Goal: Task Accomplishment & Management: Complete application form

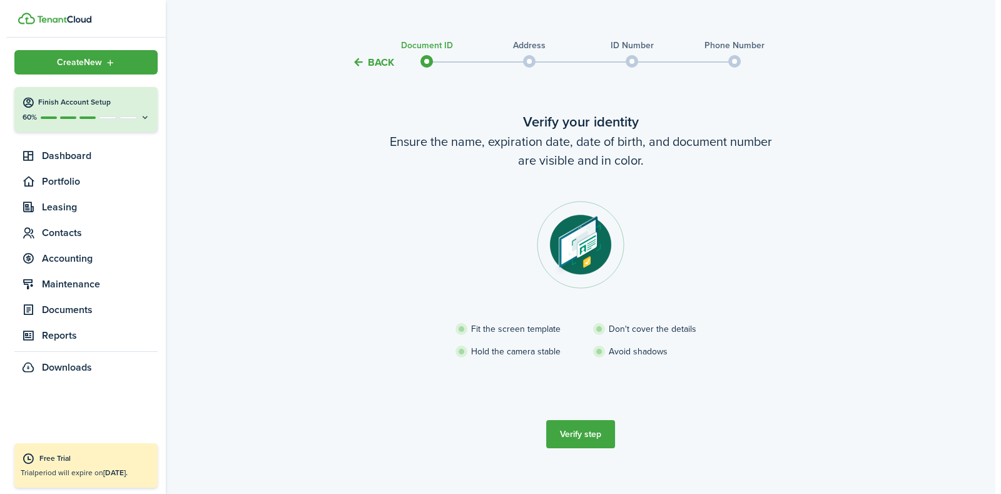
scroll to position [28, 0]
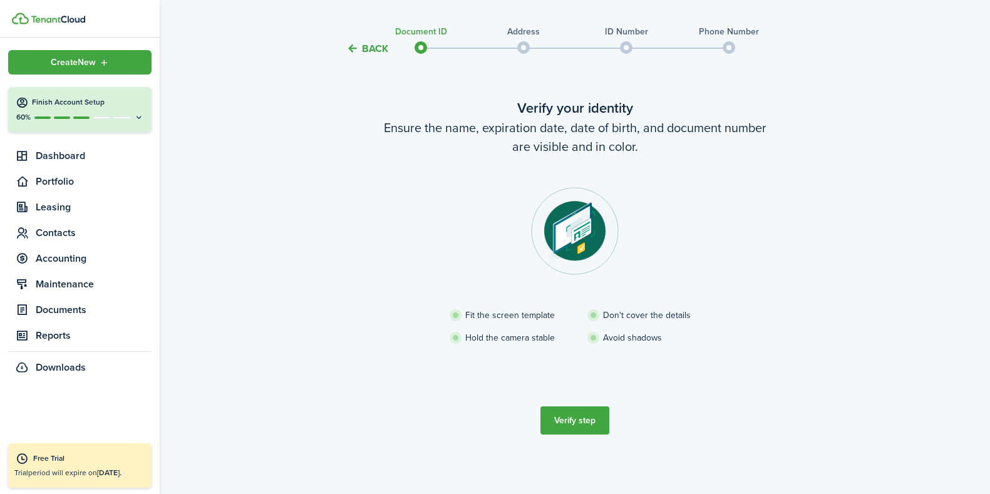
click at [577, 417] on button "Verify step" at bounding box center [574, 420] width 69 height 28
click at [350, 45] on button "Back" at bounding box center [367, 48] width 42 height 13
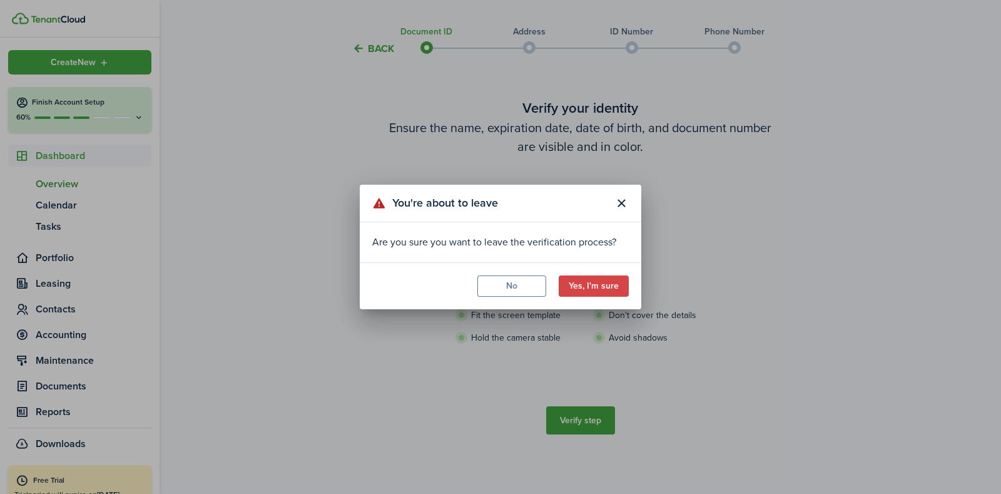
click at [596, 289] on button "Yes, I'm sure" at bounding box center [594, 285] width 70 height 21
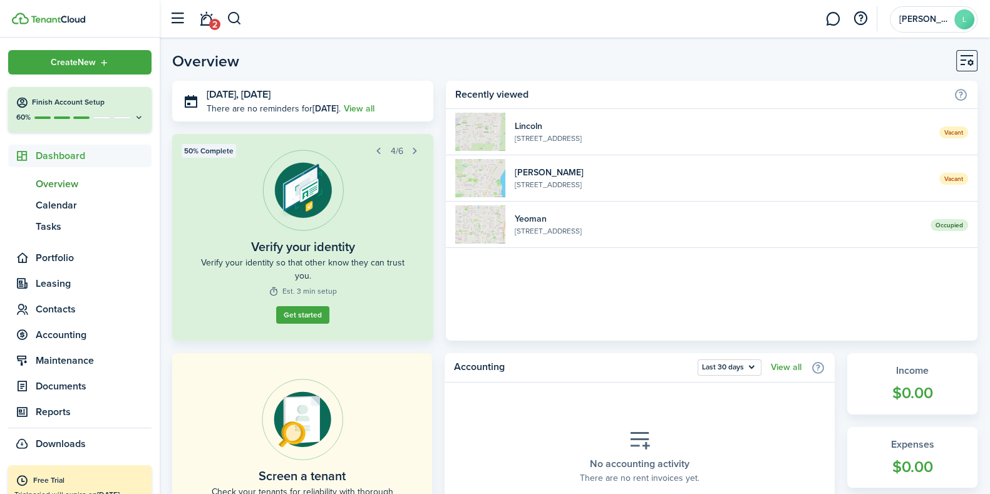
click at [411, 151] on button "button" at bounding box center [415, 151] width 18 height 18
click at [58, 261] on span "Portfolio" at bounding box center [94, 257] width 116 height 15
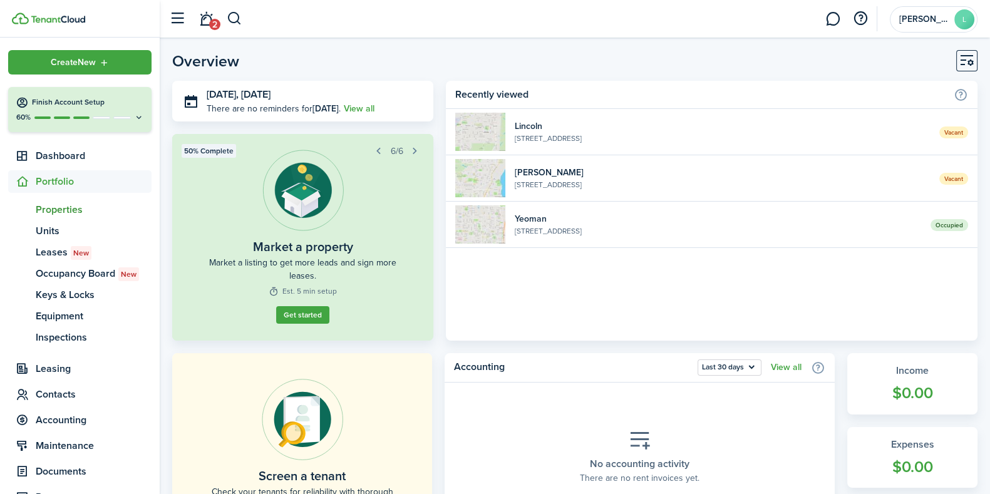
click at [55, 207] on span "Properties" at bounding box center [94, 209] width 116 height 15
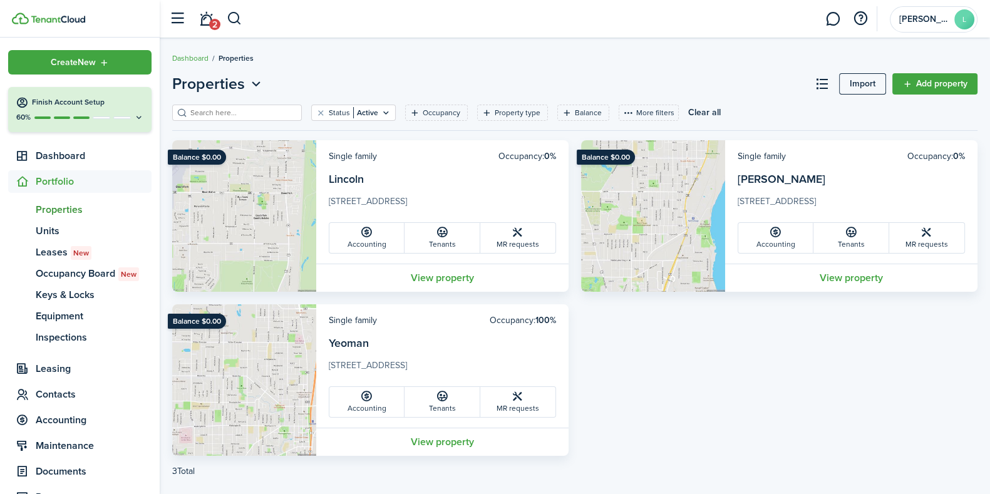
click at [936, 82] on link "Add property" at bounding box center [934, 83] width 85 height 21
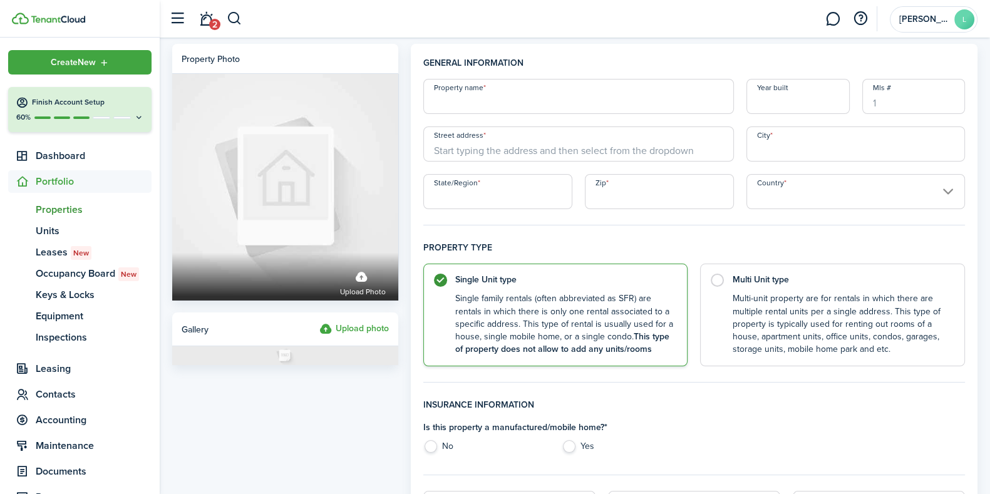
click at [461, 103] on input "Property name" at bounding box center [578, 96] width 310 height 35
click at [476, 110] on input "10 th St" at bounding box center [578, 96] width 310 height 35
type input "[STREET_ADDRESS]"
click at [473, 144] on input "Street address" at bounding box center [578, 143] width 310 height 35
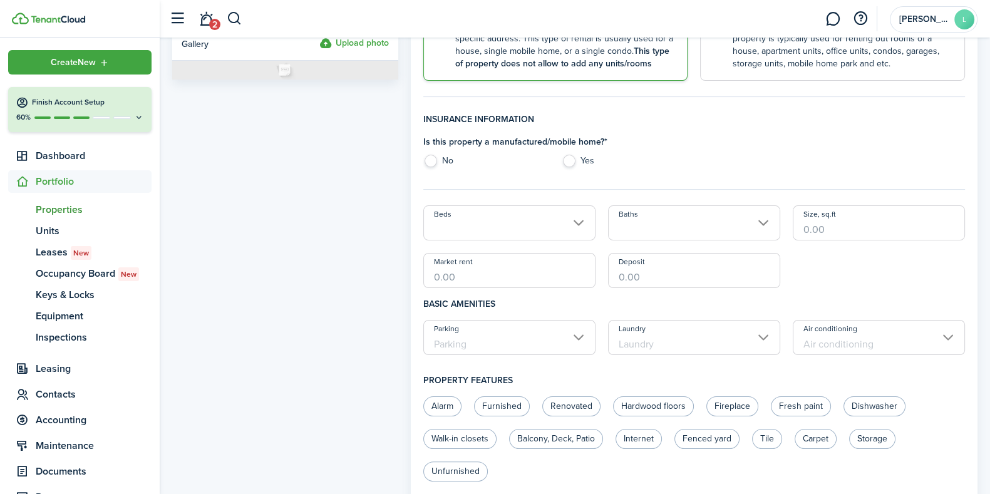
scroll to position [312, 0]
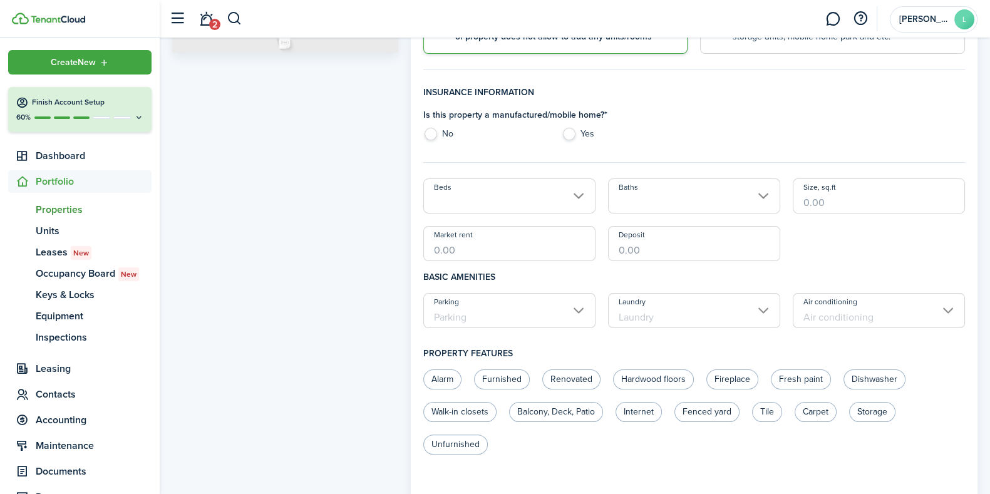
click at [426, 133] on label "No" at bounding box center [486, 137] width 126 height 19
radio input "true"
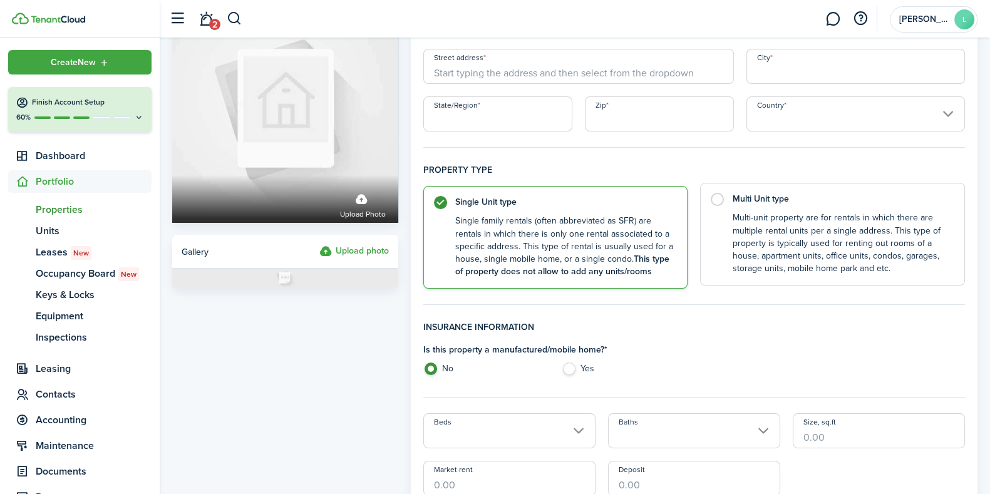
click at [715, 199] on label "Multi Unit type Multi-unit property are for rentals in which there are multiple…" at bounding box center [832, 234] width 265 height 103
radio input "false"
radio input "true"
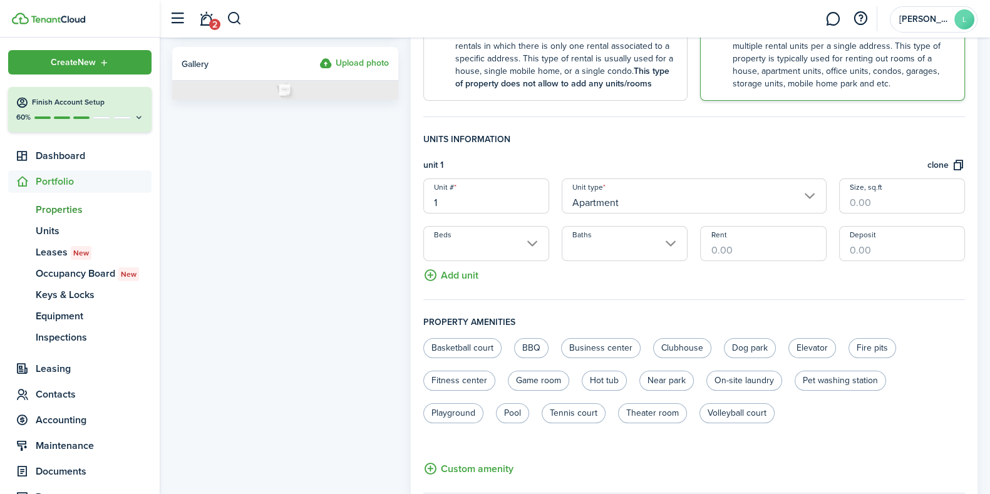
scroll to position [312, 0]
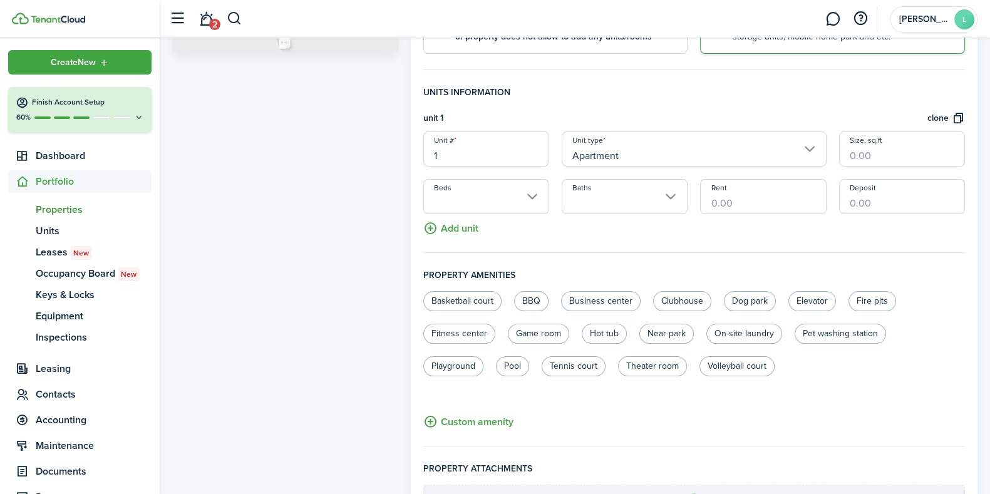
click at [736, 148] on input "Apartment" at bounding box center [693, 148] width 265 height 35
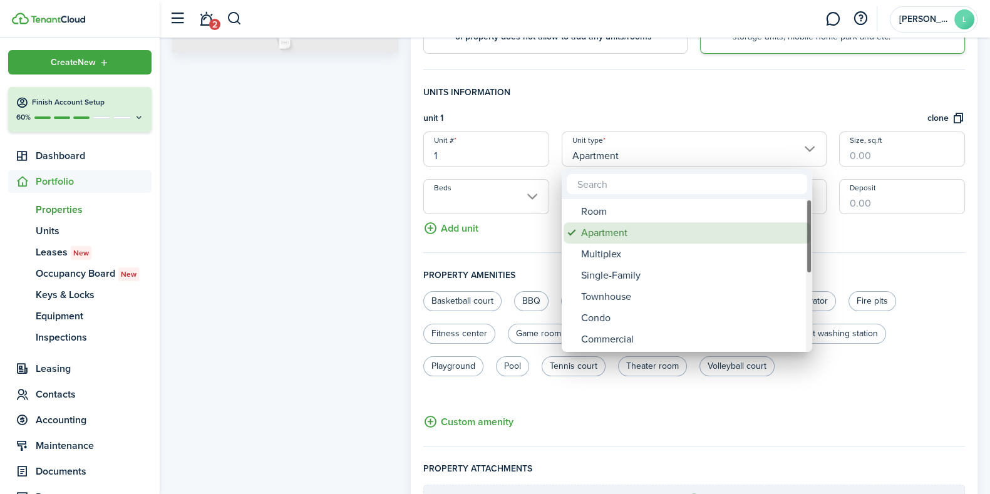
click at [692, 230] on div "Apartment" at bounding box center [692, 232] width 222 height 21
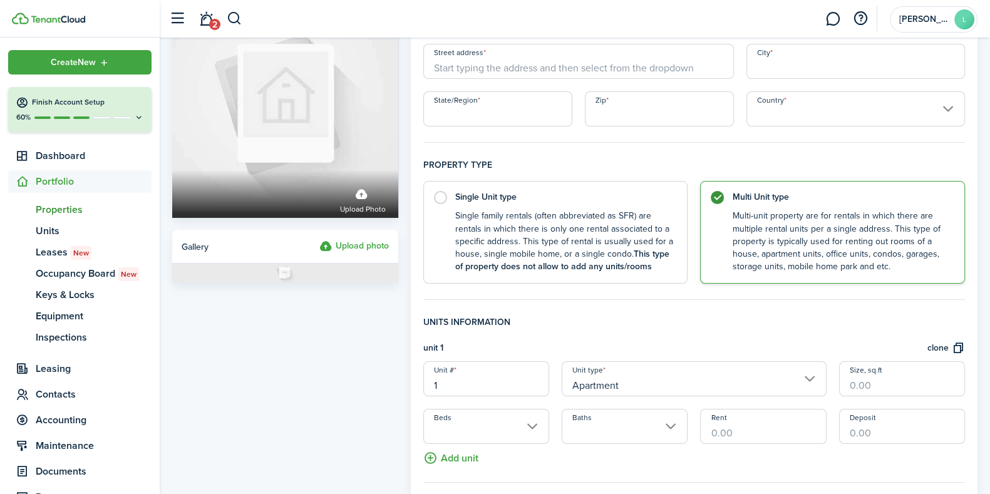
scroll to position [0, 0]
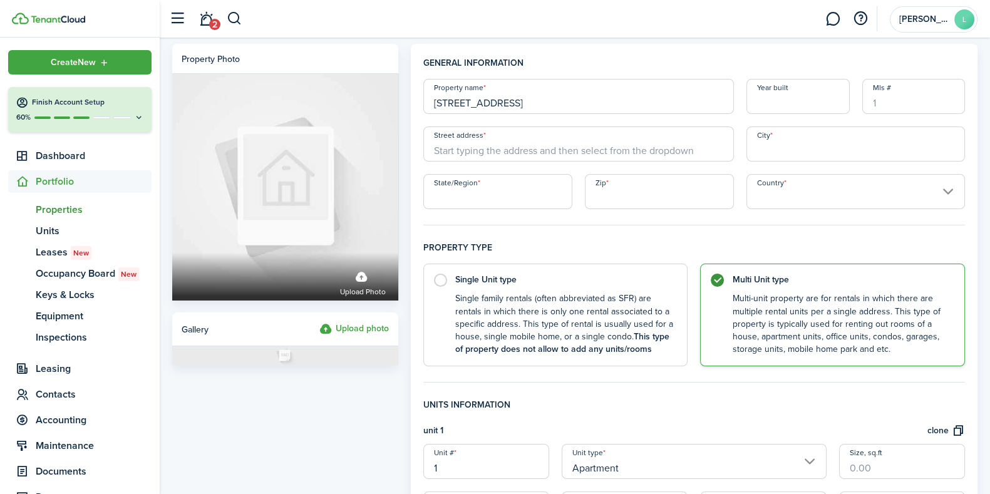
click at [476, 150] on input "Street address" at bounding box center [578, 143] width 310 height 35
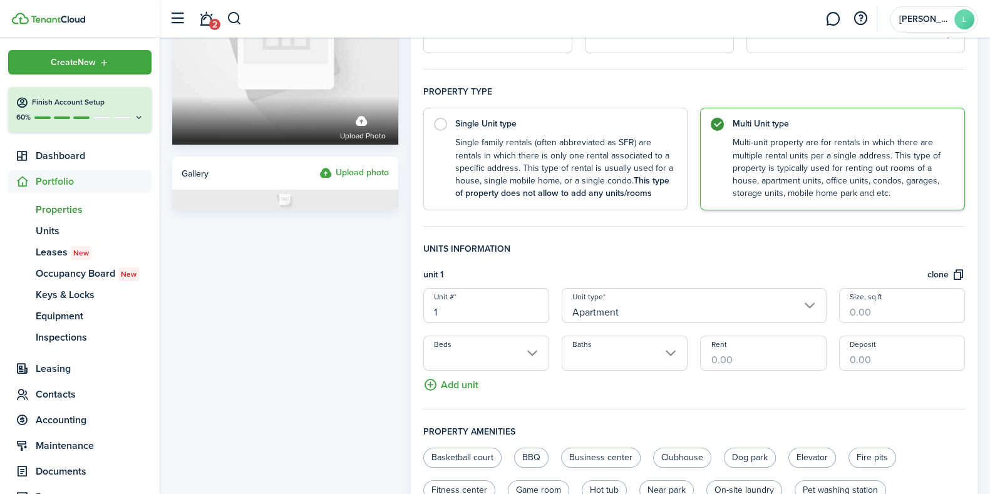
scroll to position [235, 0]
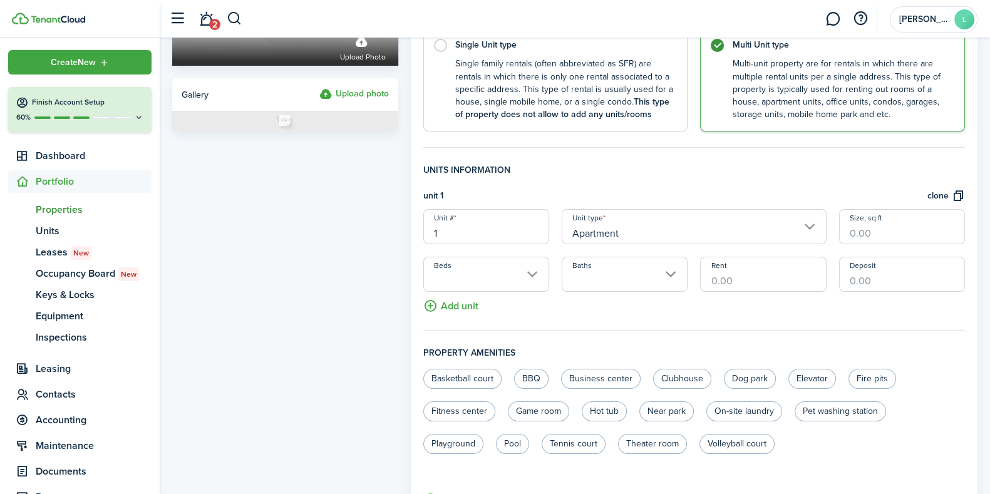
click at [530, 225] on input "1" at bounding box center [486, 226] width 126 height 35
click at [503, 230] on input "1" at bounding box center [486, 226] width 126 height 35
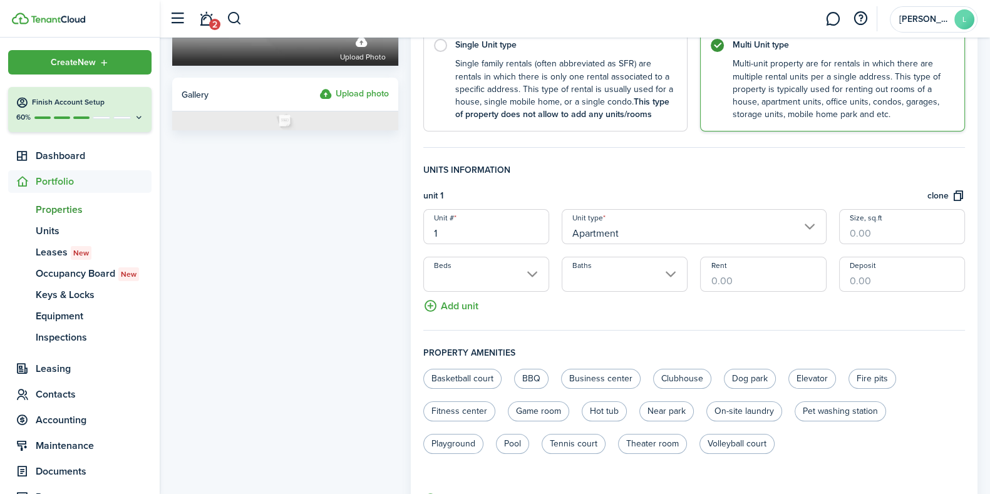
click at [503, 230] on input "1" at bounding box center [486, 226] width 126 height 35
type input "5"
click at [463, 238] on input "Unit #" at bounding box center [486, 226] width 126 height 35
type input "5"
type input "2"
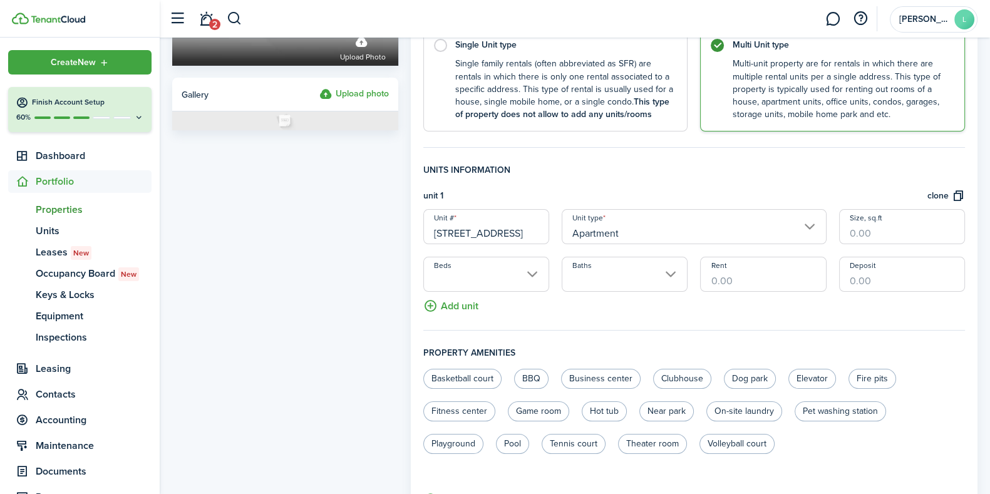
type input "[STREET_ADDRESS]"
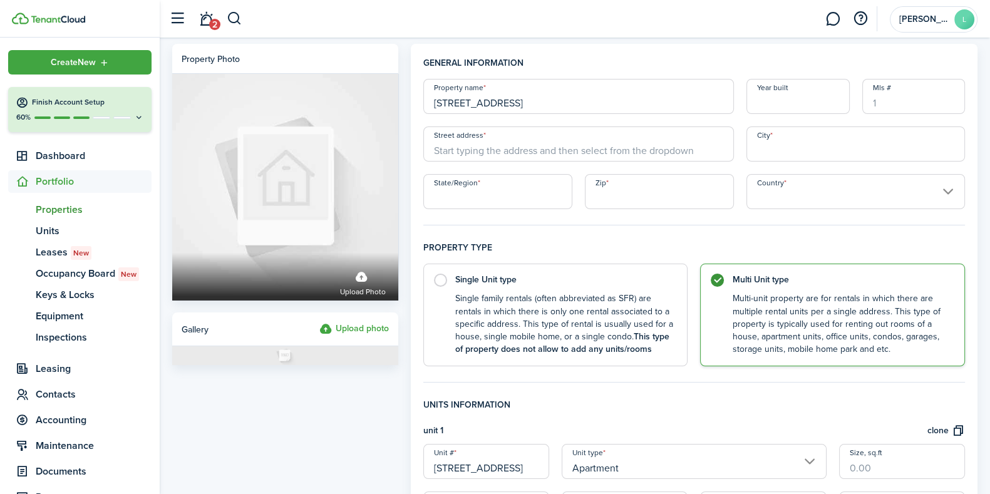
scroll to position [0, 0]
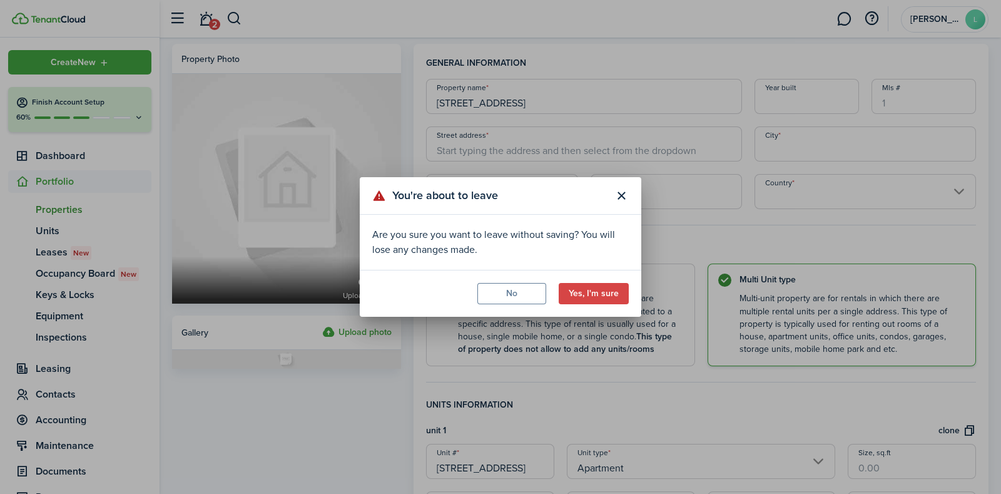
click at [601, 294] on button "Yes, I'm sure" at bounding box center [594, 293] width 70 height 21
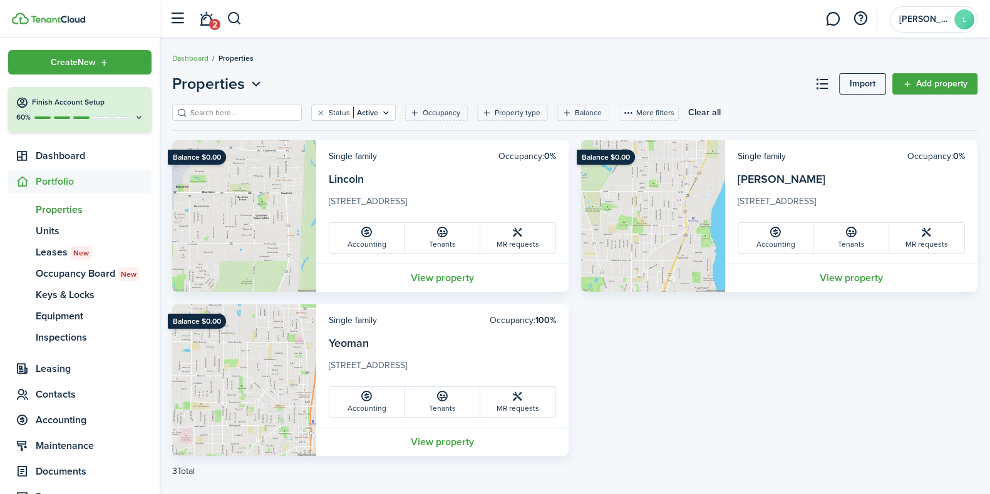
click at [203, 20] on link "2" at bounding box center [206, 19] width 24 height 32
